Goal: Task Accomplishment & Management: Use online tool/utility

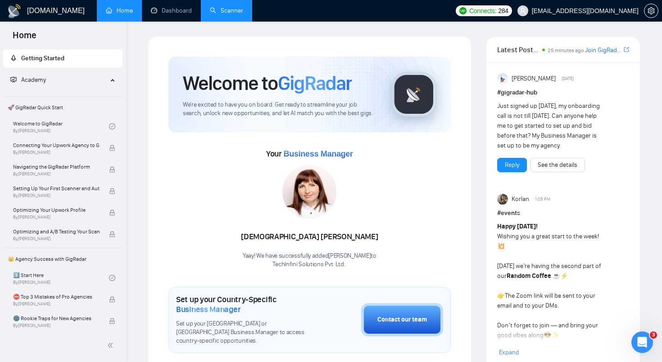
click at [225, 14] on link "Scanner" at bounding box center [226, 11] width 33 height 8
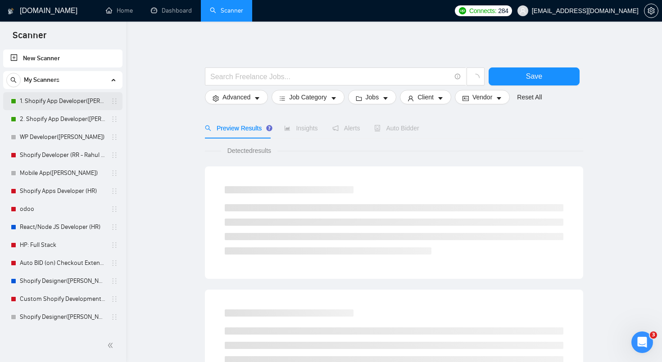
click at [70, 101] on link "1. Shopify App Developer([PERSON_NAME])" at bounding box center [63, 101] width 86 height 18
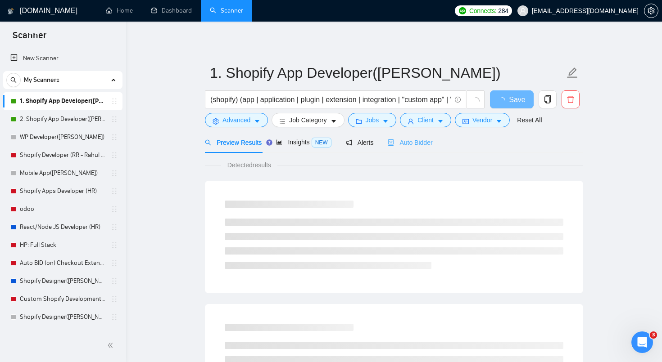
click at [420, 149] on div "Auto Bidder" at bounding box center [409, 142] width 45 height 21
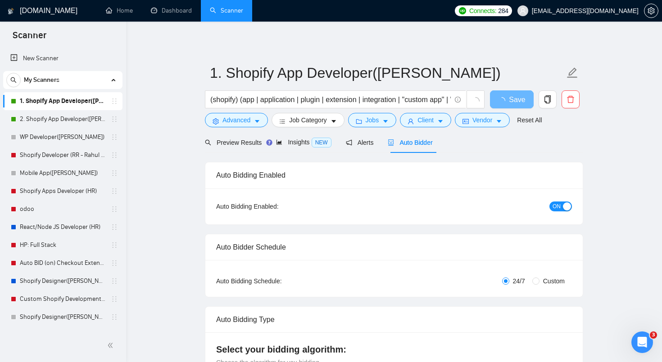
radio input "false"
radio input "true"
checkbox input "true"
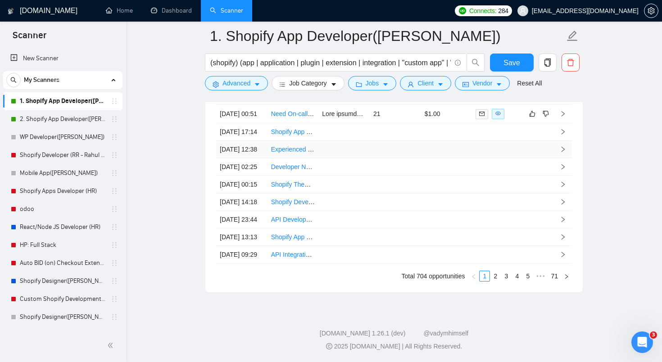
scroll to position [2692, 0]
click at [493, 279] on link "2" at bounding box center [495, 276] width 10 height 10
click at [506, 281] on link "3" at bounding box center [506, 276] width 10 height 10
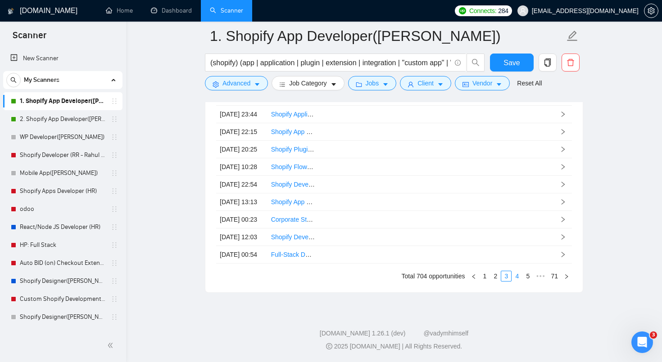
click at [517, 281] on link "4" at bounding box center [517, 276] width 10 height 10
click at [514, 281] on link "5" at bounding box center [517, 276] width 10 height 10
click at [88, 118] on link "2. Shopify App Developer([PERSON_NAME])" at bounding box center [63, 119] width 86 height 18
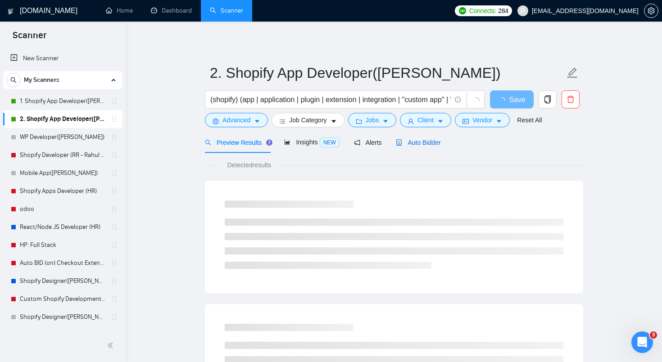
click at [430, 138] on div "Auto Bidder" at bounding box center [418, 143] width 45 height 10
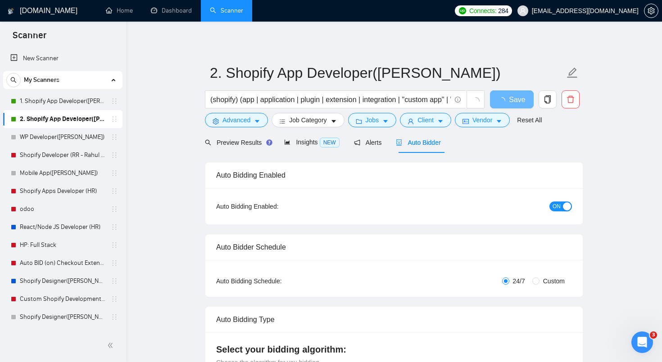
radio input "false"
radio input "true"
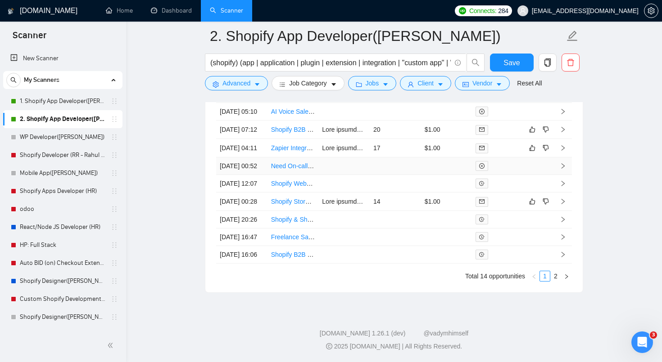
scroll to position [2535, 0]
click at [553, 281] on link "2" at bounding box center [555, 276] width 10 height 10
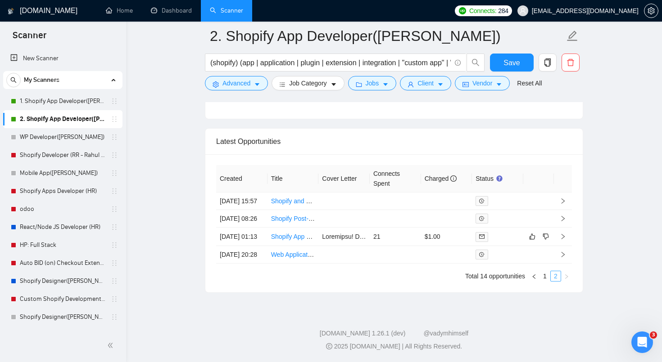
scroll to position [2406, 0]
click at [484, 234] on icon "mail" at bounding box center [481, 236] width 5 height 4
